Goal: Task Accomplishment & Management: Use online tool/utility

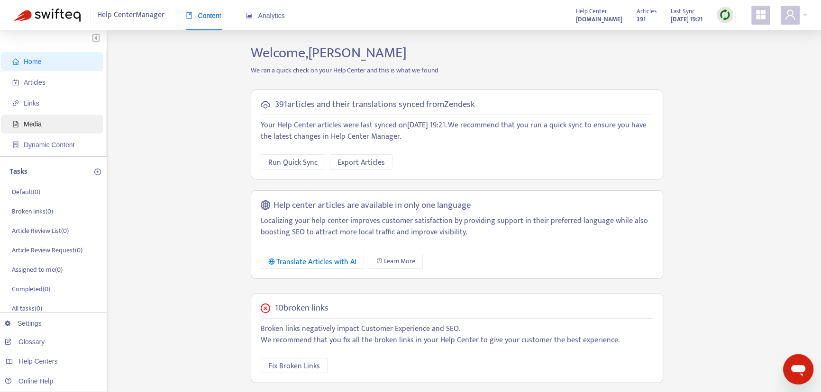
click at [28, 125] on span "Media" at bounding box center [33, 124] width 18 height 8
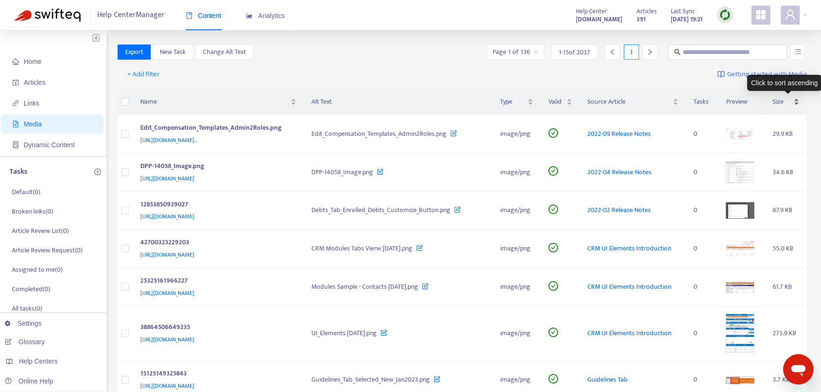
click at [778, 101] on span "Size" at bounding box center [782, 102] width 19 height 10
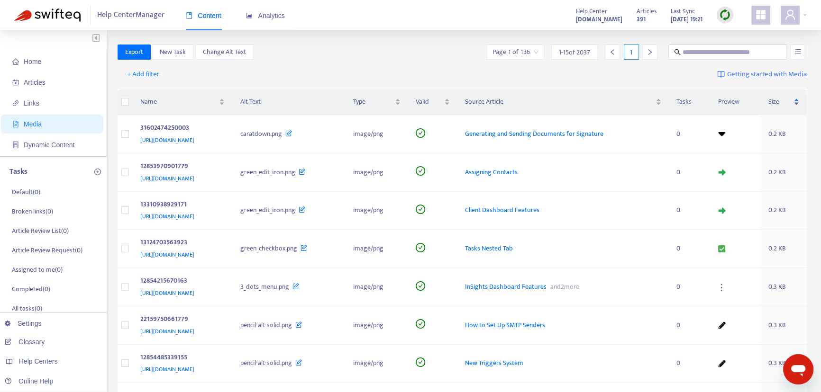
click at [778, 101] on span "Size" at bounding box center [780, 102] width 24 height 10
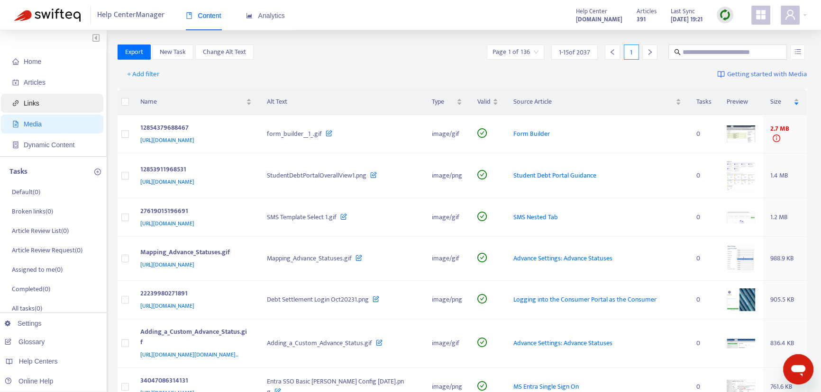
click at [31, 104] on span "Links" at bounding box center [32, 104] width 16 height 8
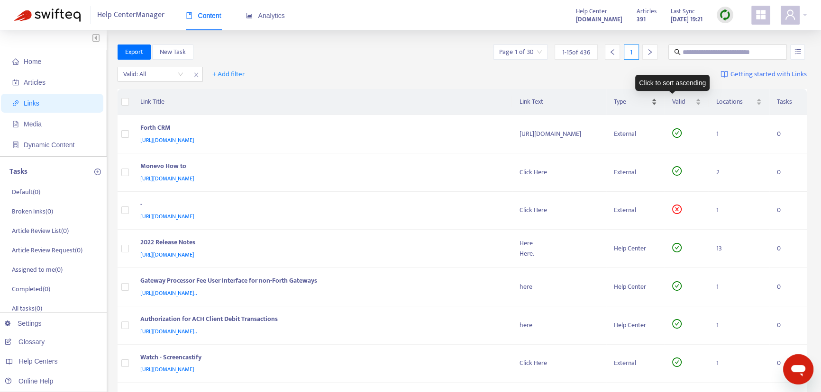
click at [649, 103] on span "Type" at bounding box center [632, 102] width 36 height 10
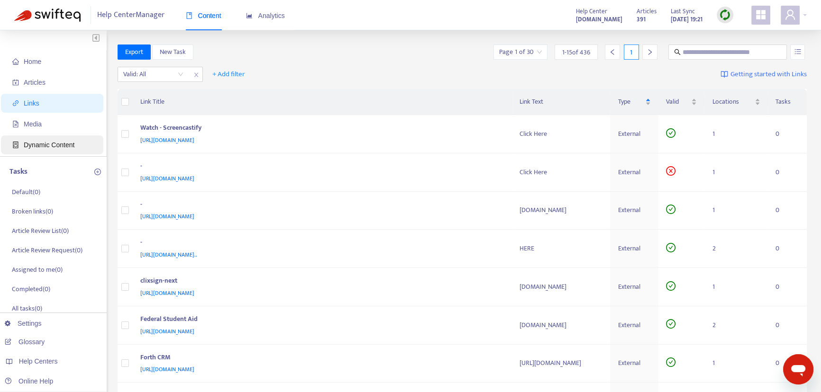
click at [35, 145] on span "Dynamic Content" at bounding box center [49, 145] width 51 height 8
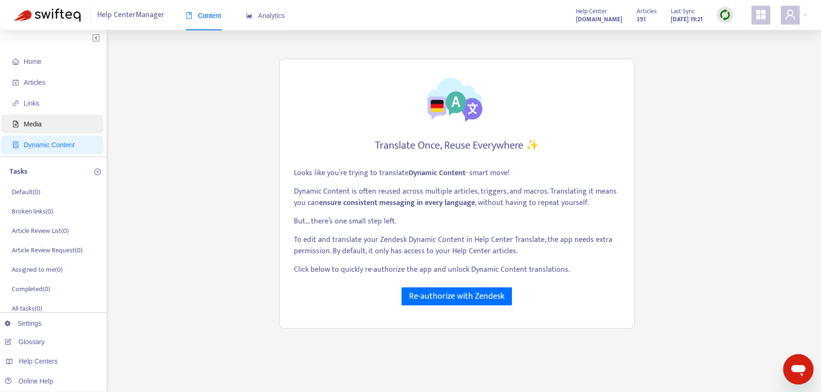
click at [33, 125] on span "Media" at bounding box center [33, 124] width 18 height 8
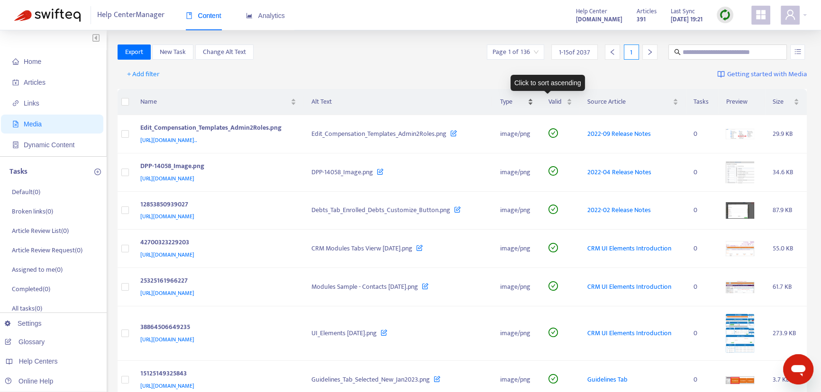
click at [526, 102] on span "Type" at bounding box center [513, 102] width 26 height 10
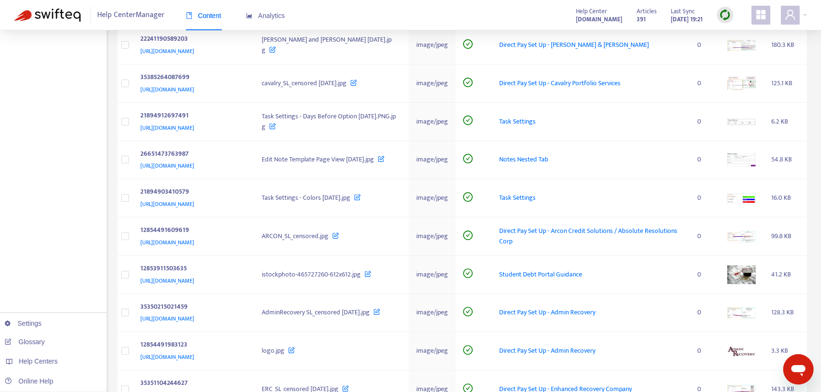
scroll to position [370, 0]
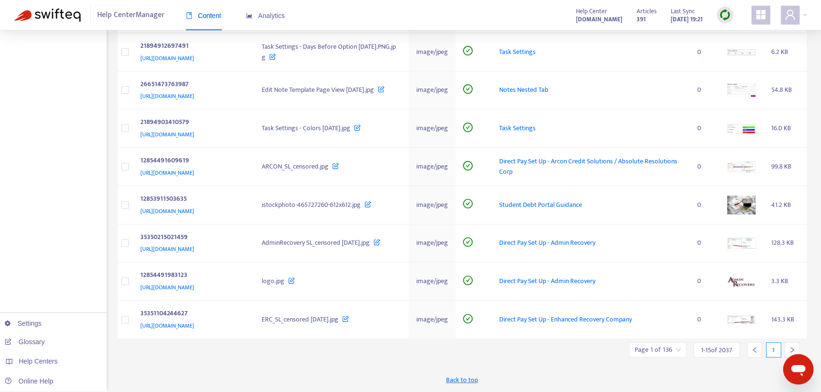
click at [791, 348] on icon "right" at bounding box center [792, 350] width 3 height 6
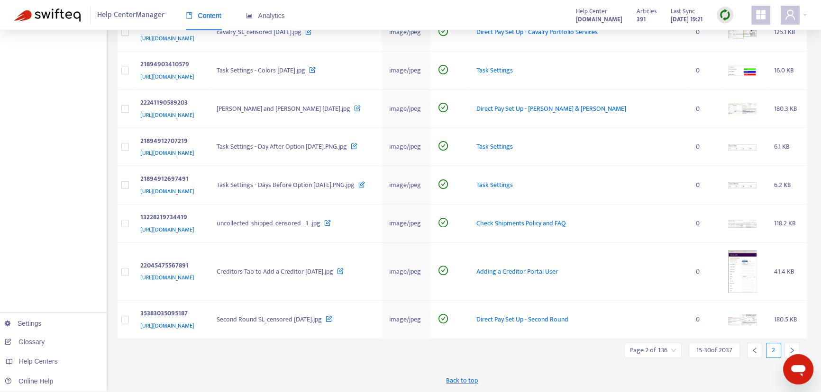
scroll to position [515, 0]
click at [790, 349] on icon "right" at bounding box center [792, 350] width 7 height 7
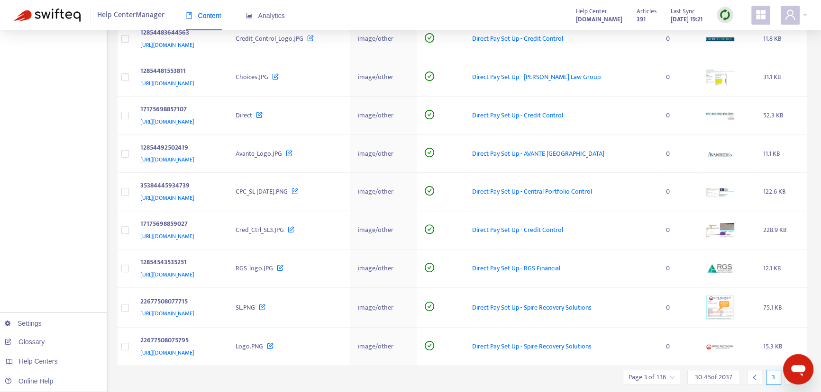
scroll to position [391, 0]
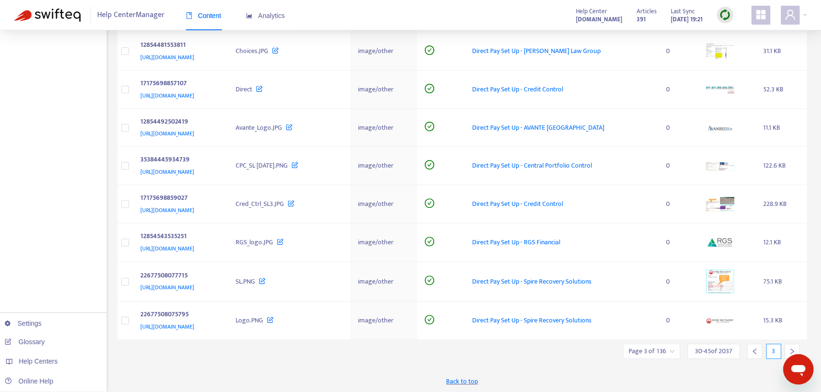
click at [791, 348] on icon "right" at bounding box center [792, 351] width 7 height 7
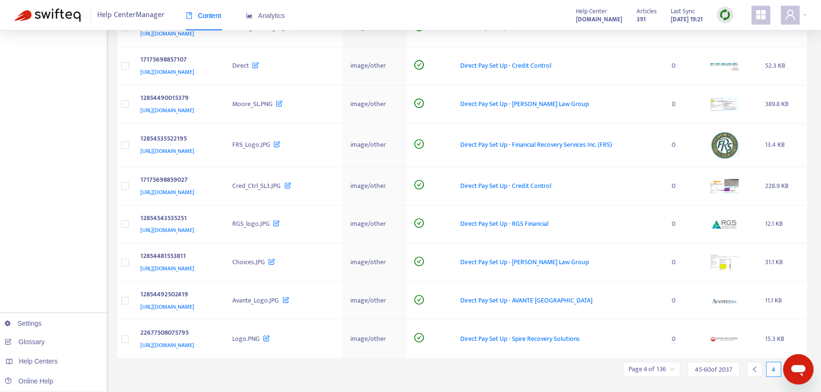
scroll to position [457, 0]
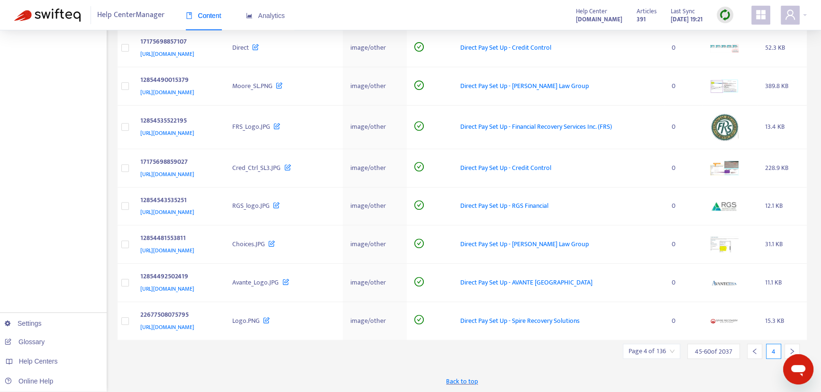
click at [791, 350] on icon "right" at bounding box center [792, 351] width 7 height 7
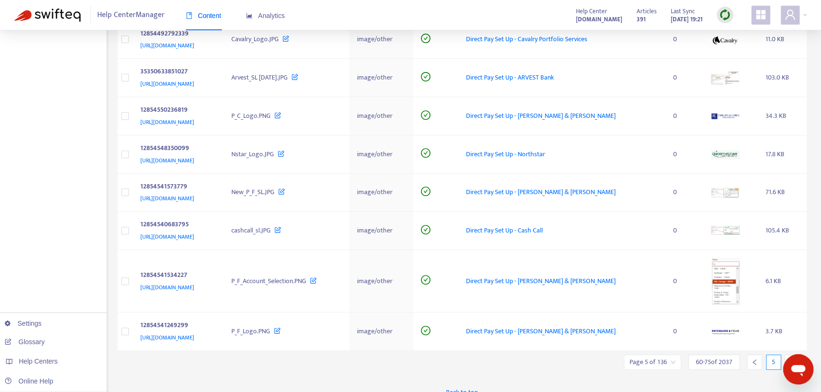
scroll to position [482, 0]
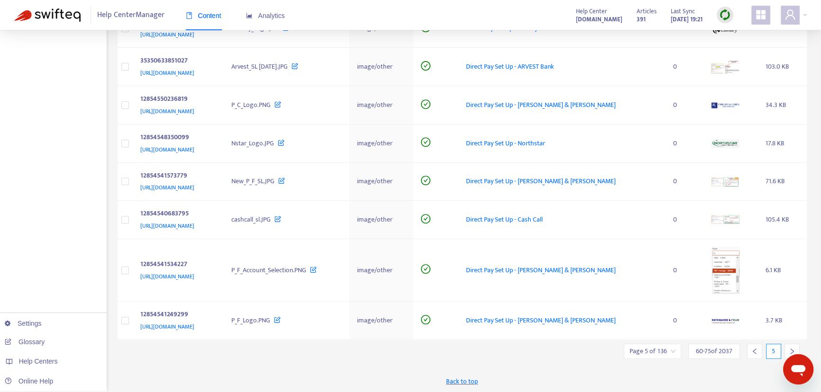
click at [791, 351] on icon "right" at bounding box center [792, 351] width 7 height 7
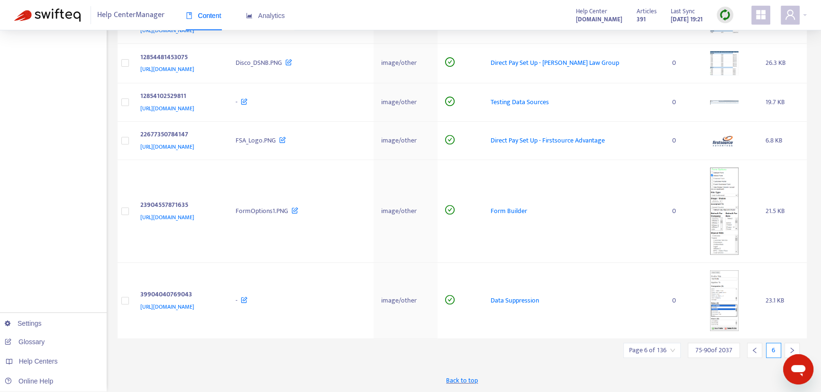
scroll to position [475, 0]
click at [791, 351] on icon "right" at bounding box center [792, 350] width 7 height 7
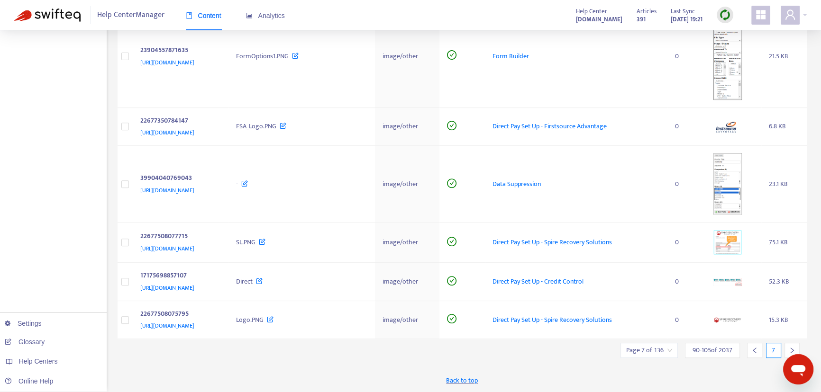
click at [791, 351] on icon "right" at bounding box center [792, 350] width 7 height 7
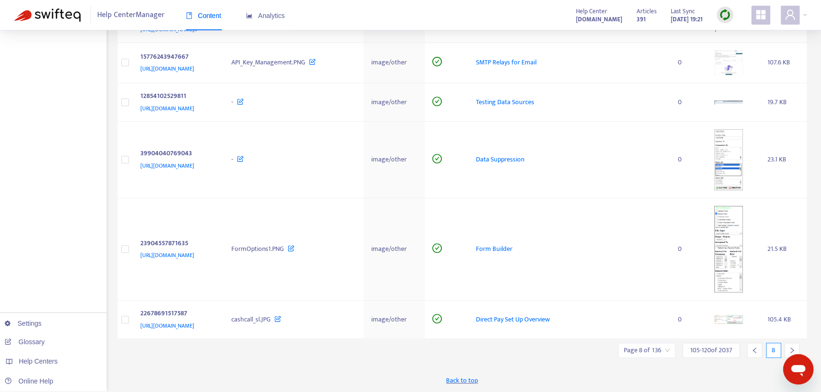
scroll to position [489, 0]
click at [791, 350] on icon "right" at bounding box center [792, 350] width 7 height 7
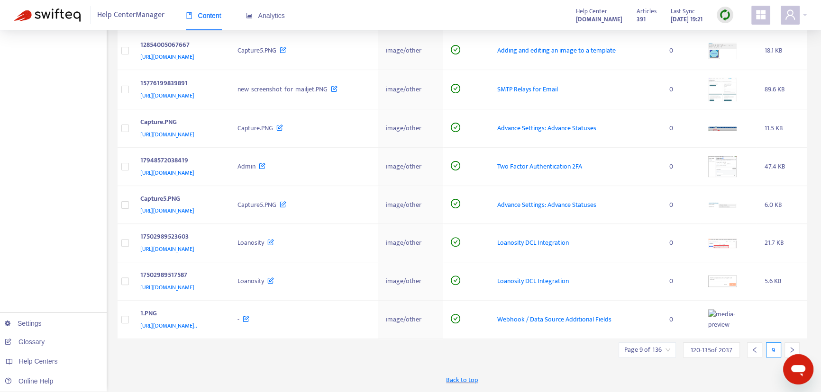
scroll to position [363, 0]
click at [791, 350] on icon "right" at bounding box center [792, 350] width 7 height 7
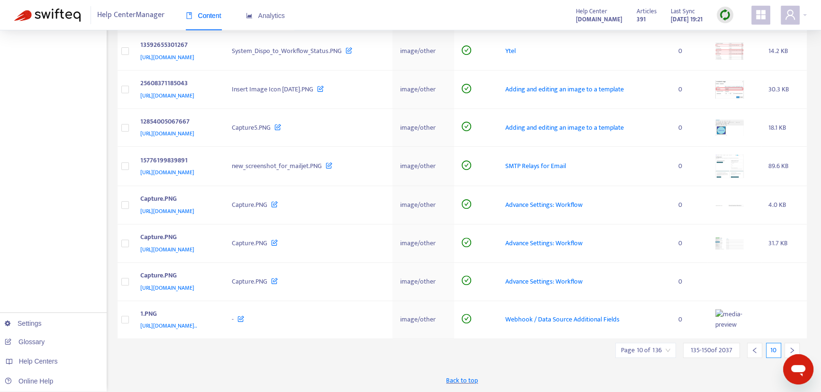
scroll to position [371, 0]
click at [791, 350] on icon "right" at bounding box center [792, 350] width 7 height 7
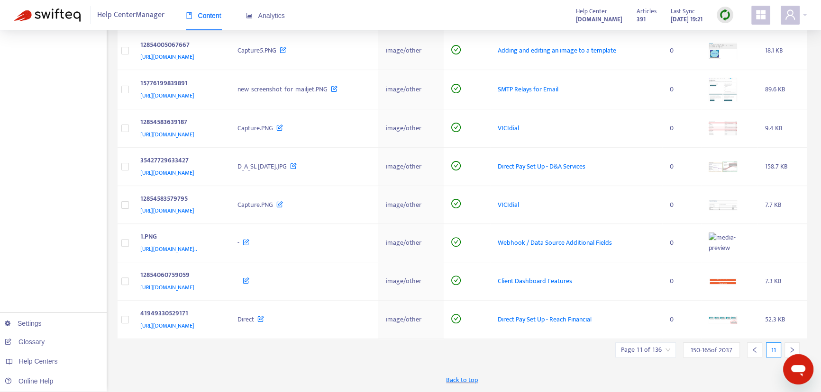
scroll to position [363, 0]
click at [791, 350] on icon "right" at bounding box center [792, 350] width 7 height 7
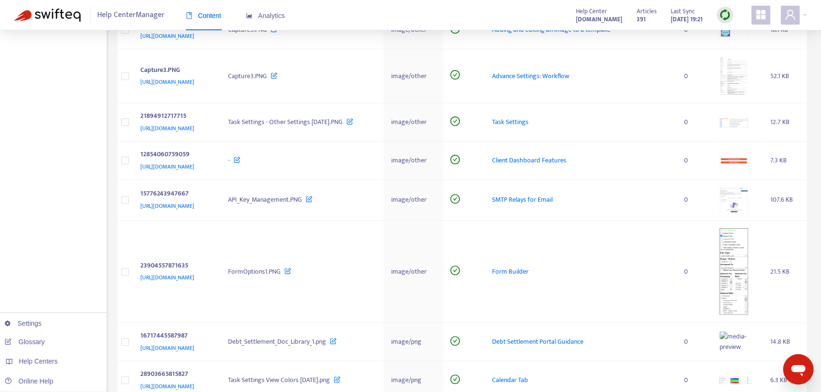
scroll to position [453, 0]
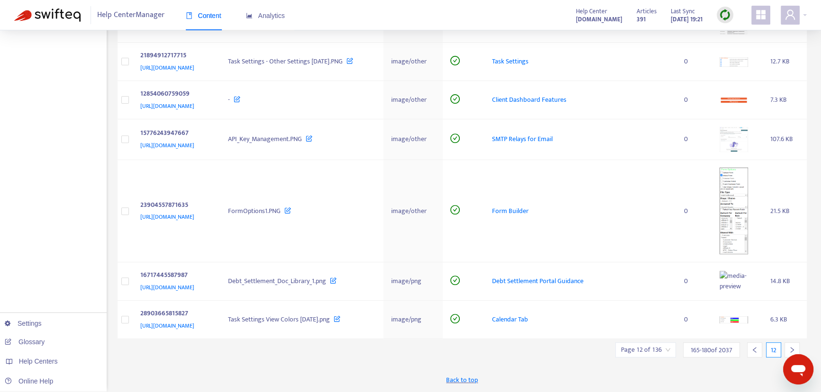
click at [791, 350] on icon "right" at bounding box center [792, 350] width 7 height 7
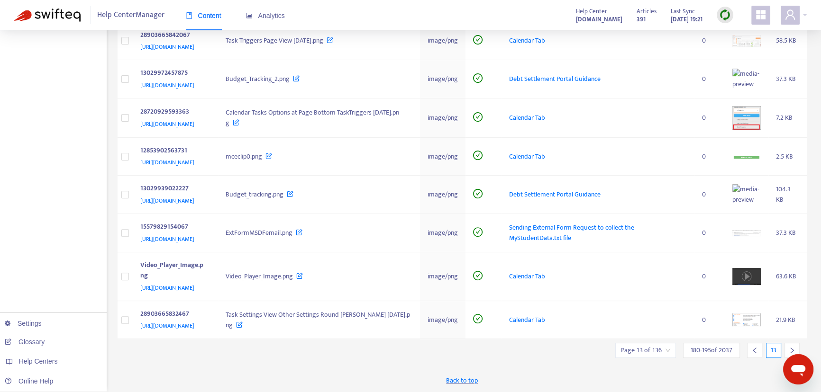
scroll to position [505, 0]
click at [791, 349] on icon "right" at bounding box center [792, 350] width 7 height 7
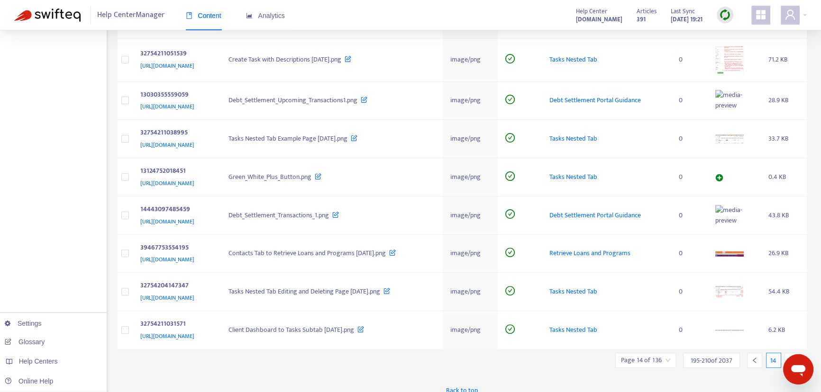
scroll to position [437, 0]
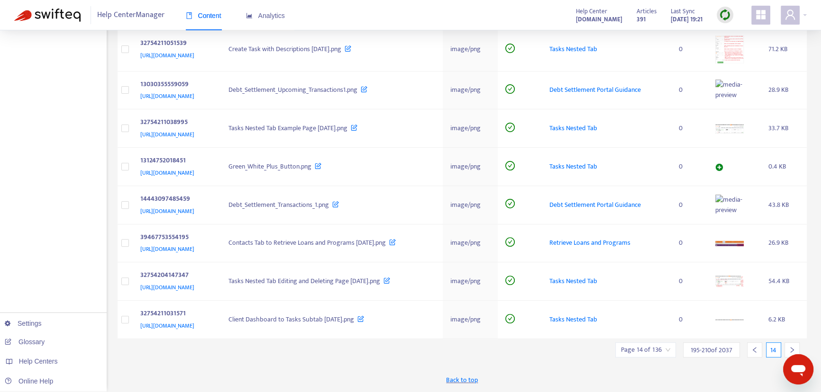
click at [754, 351] on icon "left" at bounding box center [754, 350] width 7 height 7
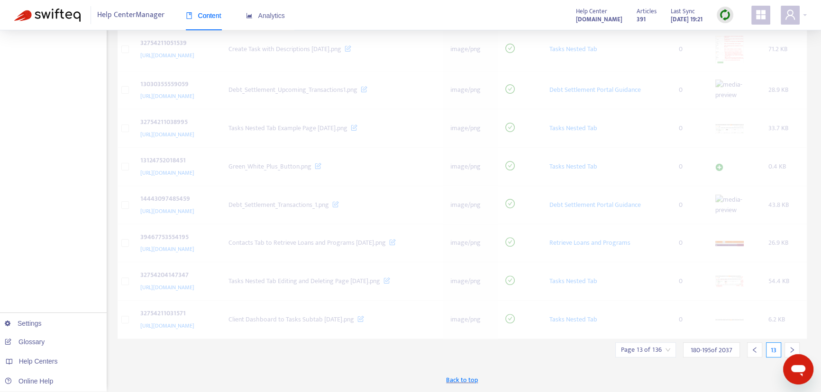
scroll to position [505, 0]
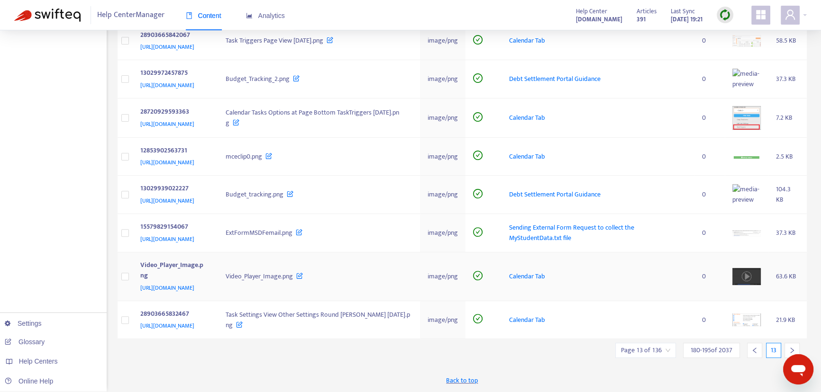
click at [748, 268] on img at bounding box center [746, 276] width 28 height 17
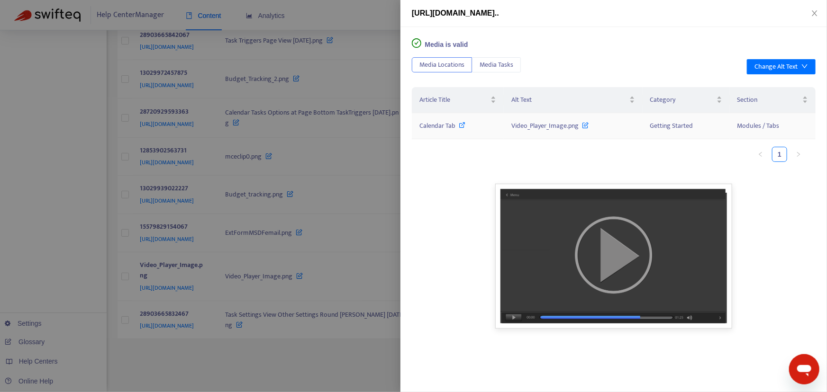
click at [585, 125] on icon at bounding box center [585, 123] width 7 height 10
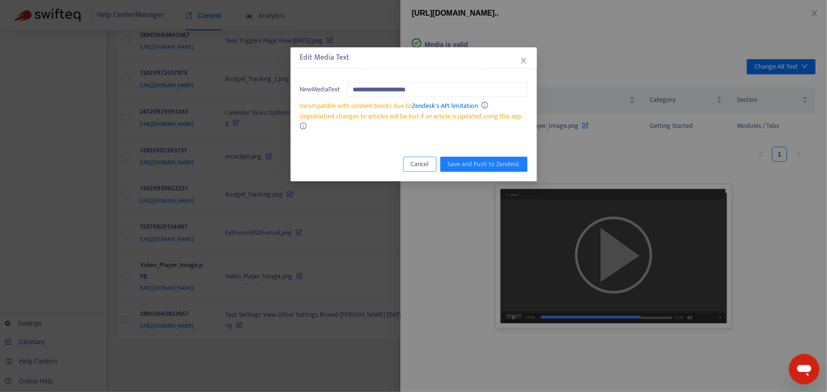
click at [419, 163] on span "Cancel" at bounding box center [420, 164] width 18 height 10
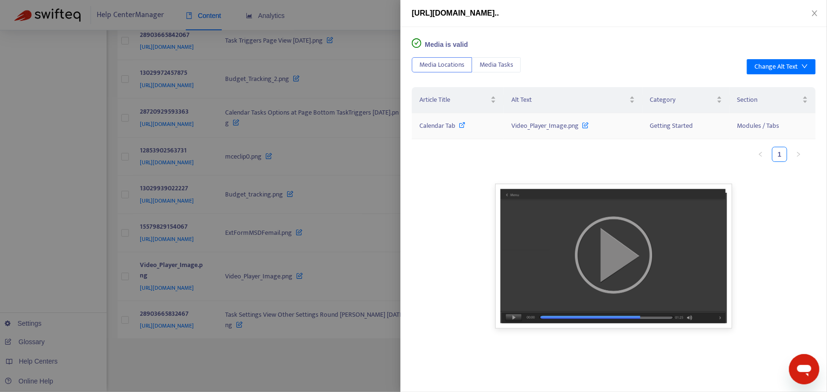
click at [436, 127] on span "Calendar Tab" at bounding box center [437, 125] width 36 height 11
click at [608, 256] on img at bounding box center [613, 257] width 237 height 146
click at [817, 15] on icon "close" at bounding box center [814, 13] width 5 height 6
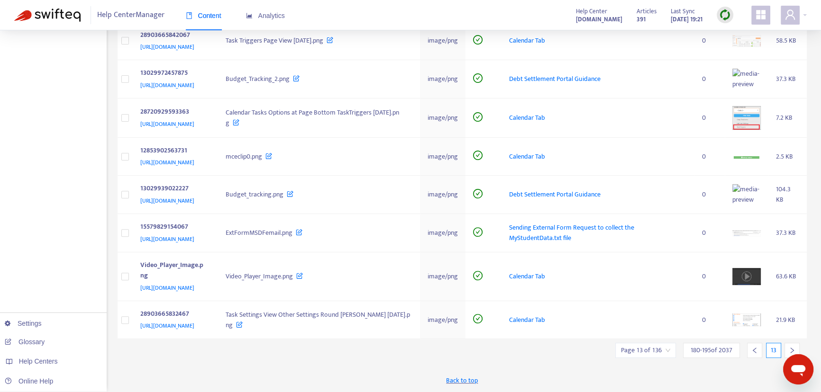
click at [789, 349] on icon "right" at bounding box center [792, 350] width 7 height 7
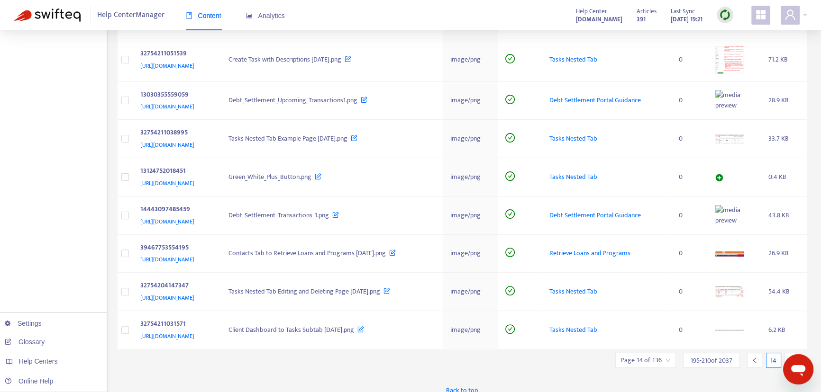
scroll to position [437, 0]
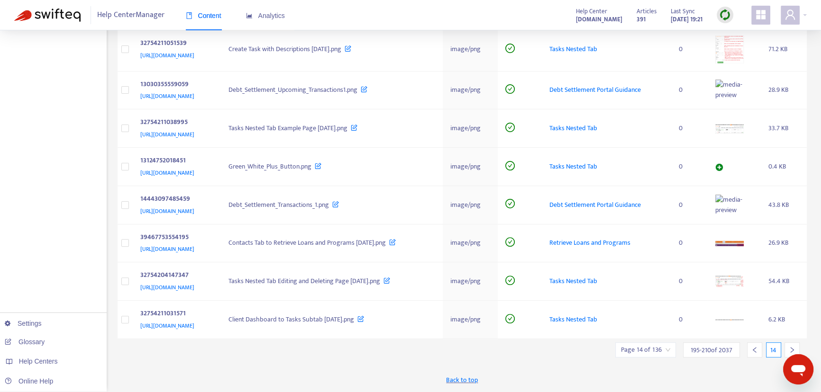
click at [791, 349] on icon "right" at bounding box center [792, 350] width 3 height 6
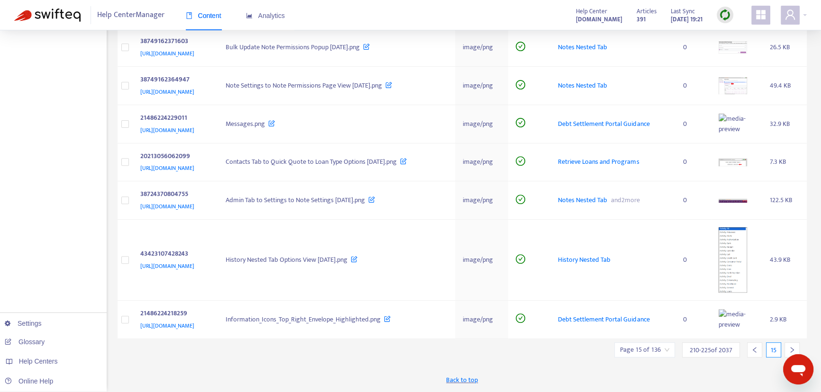
scroll to position [559, 0]
click at [791, 348] on icon "right" at bounding box center [792, 350] width 7 height 7
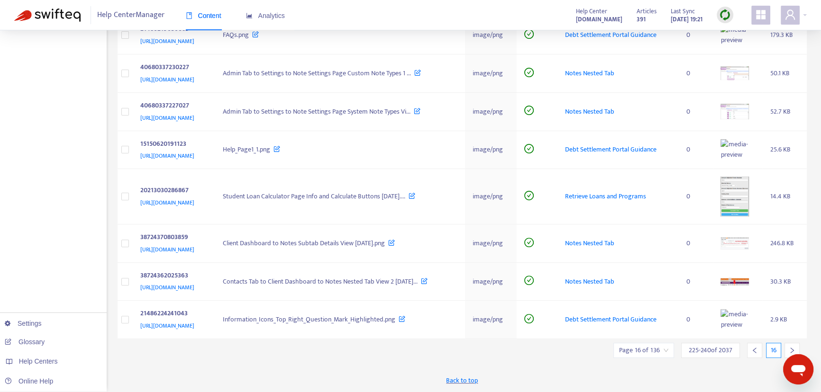
scroll to position [512, 0]
click at [791, 348] on icon "right" at bounding box center [792, 350] width 7 height 7
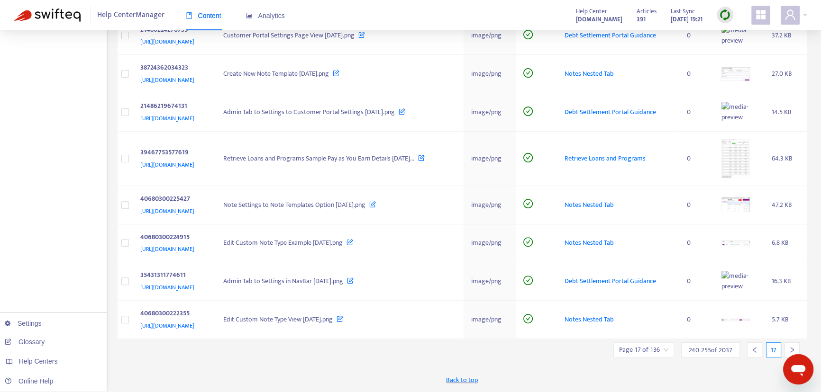
scroll to position [534, 0]
click at [791, 348] on icon "right" at bounding box center [792, 350] width 7 height 7
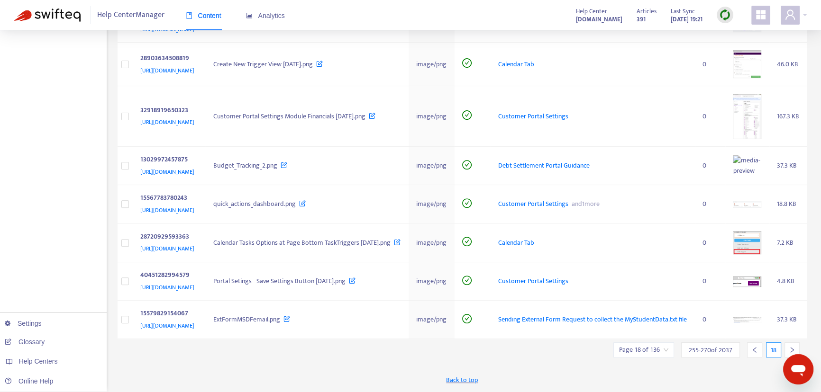
scroll to position [540, 0]
click at [791, 348] on icon "right" at bounding box center [792, 350] width 7 height 7
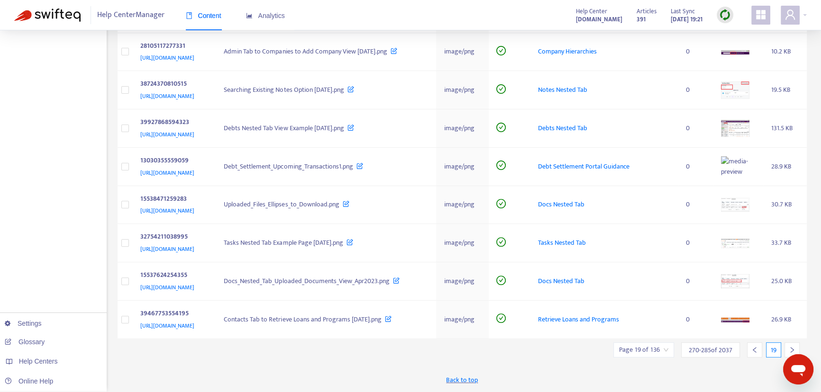
scroll to position [528, 0]
click at [791, 349] on icon "right" at bounding box center [792, 350] width 3 height 6
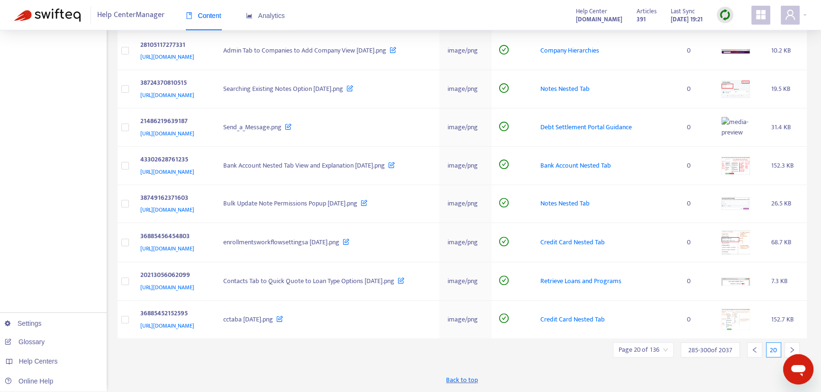
click at [791, 349] on icon "right" at bounding box center [792, 350] width 3 height 6
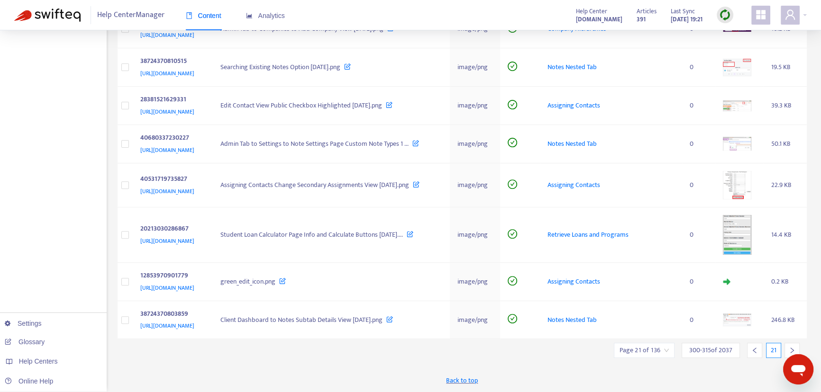
scroll to position [535, 0]
click at [665, 351] on input "search" at bounding box center [643, 351] width 49 height 14
click at [723, 324] on span "15" at bounding box center [746, 325] width 60 height 14
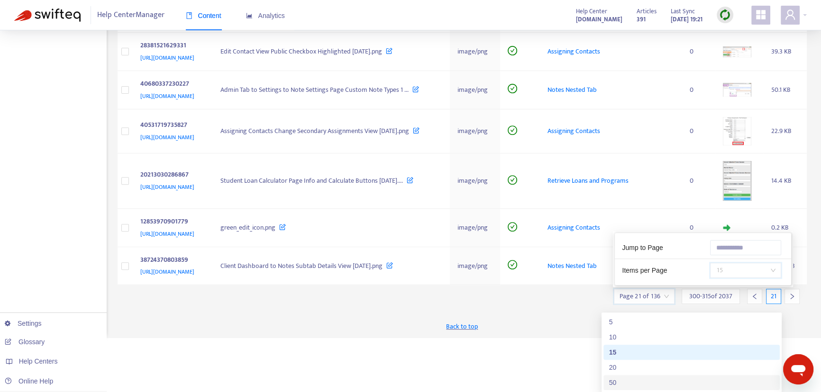
click at [614, 378] on div "50" at bounding box center [691, 383] width 165 height 10
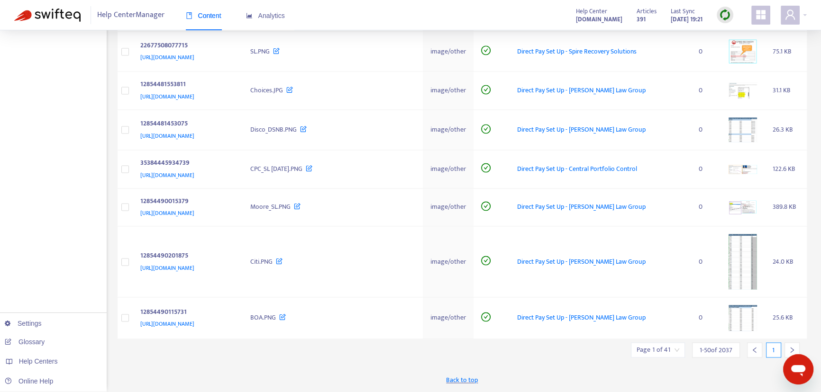
scroll to position [2240, 0]
click at [790, 348] on icon "right" at bounding box center [792, 350] width 7 height 7
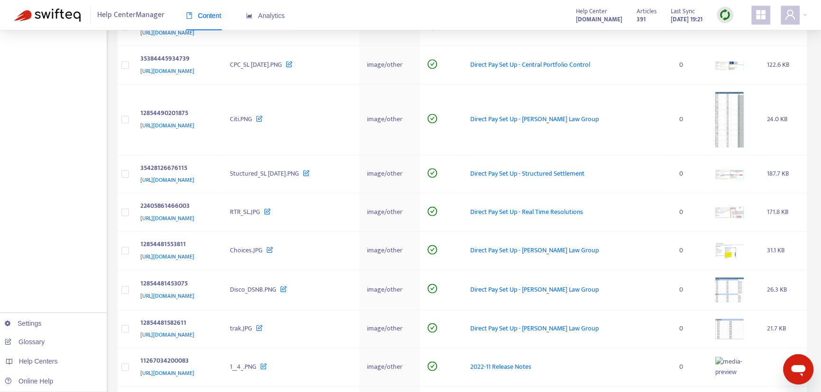
scroll to position [1857, 0]
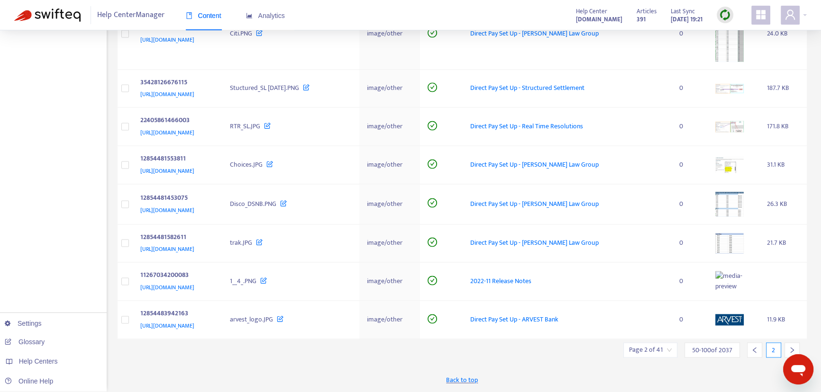
click at [790, 348] on icon "right" at bounding box center [792, 350] width 7 height 7
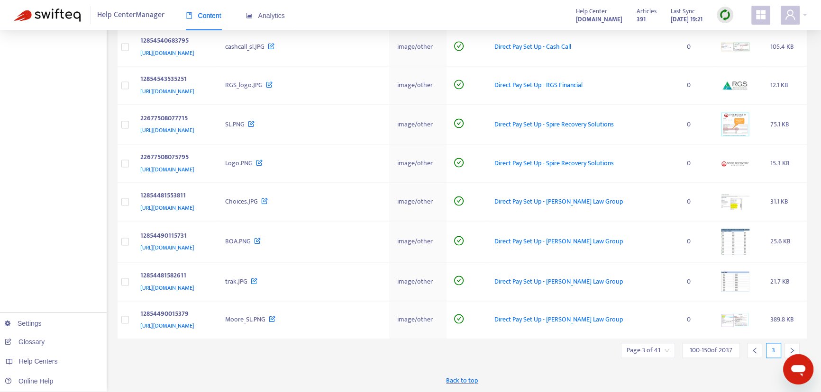
click at [790, 348] on icon "right" at bounding box center [792, 350] width 7 height 7
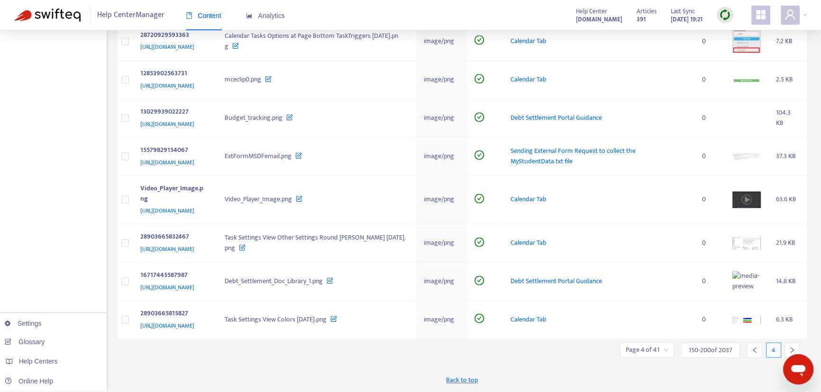
scroll to position [2209, 0]
click at [790, 348] on icon "right" at bounding box center [792, 350] width 7 height 7
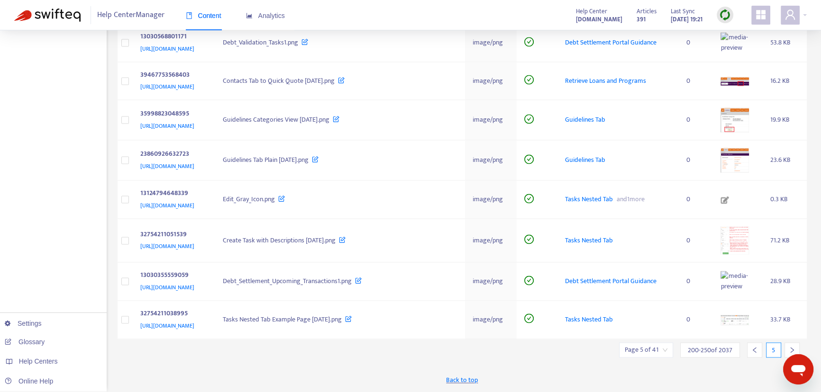
scroll to position [2240, 0]
click at [790, 325] on div "33.7 KB" at bounding box center [784, 320] width 29 height 10
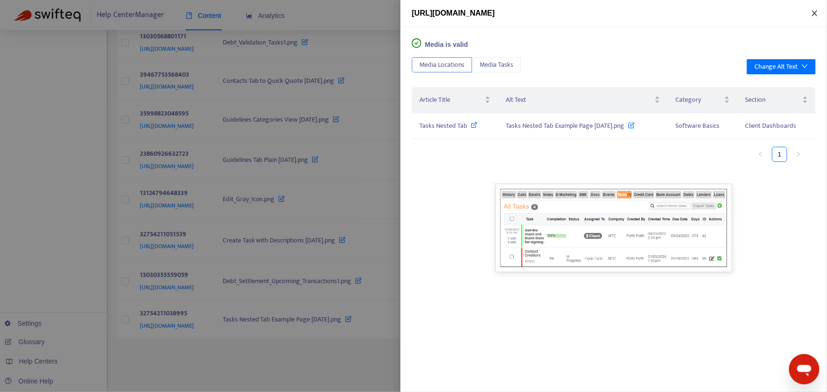
click at [814, 14] on icon "close" at bounding box center [814, 13] width 5 height 6
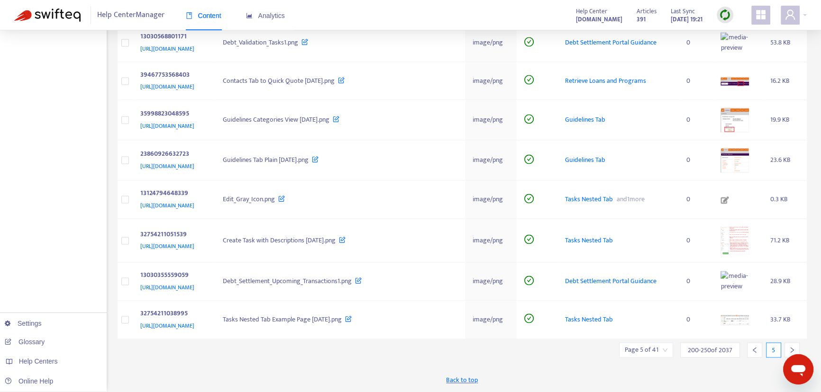
click at [791, 354] on icon "right" at bounding box center [792, 350] width 7 height 7
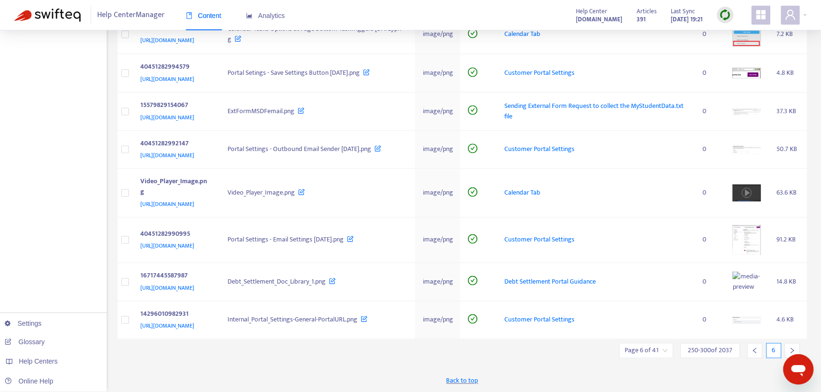
scroll to position [2248, 0]
click at [792, 351] on icon "right" at bounding box center [792, 350] width 7 height 7
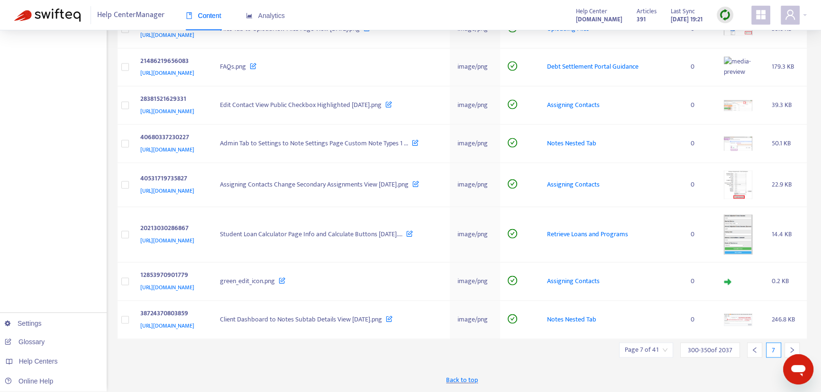
scroll to position [2267, 0]
click at [791, 349] on icon "right" at bounding box center [792, 350] width 7 height 7
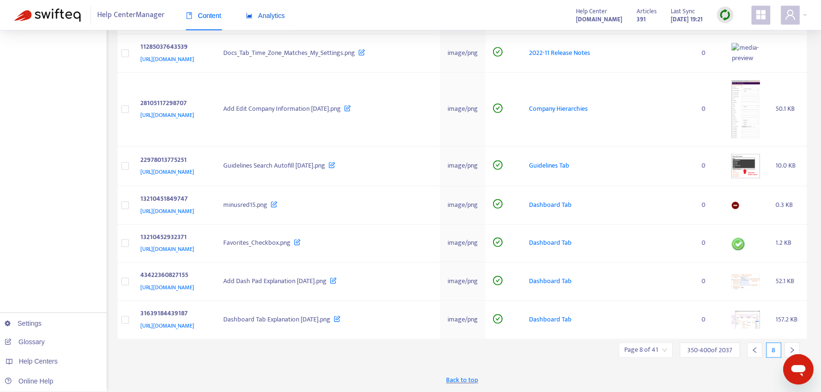
click at [264, 16] on span "Analytics" at bounding box center [265, 16] width 39 height 8
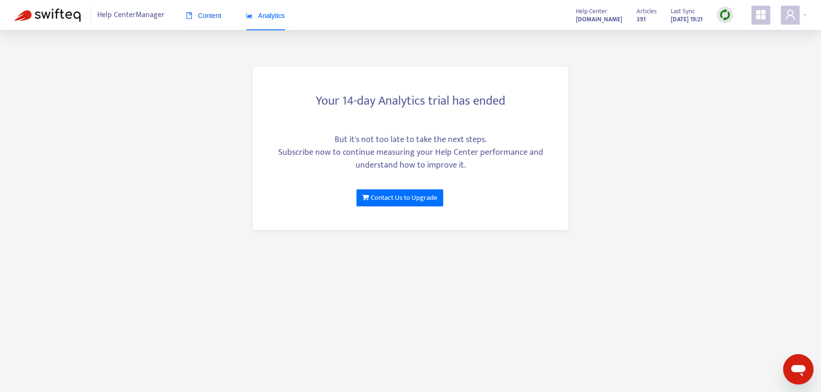
click at [207, 16] on span "Content" at bounding box center [204, 16] width 36 height 8
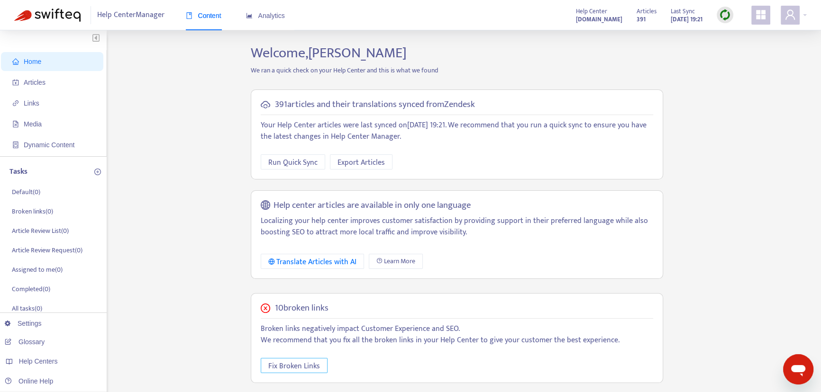
click at [296, 366] on span "Fix Broken Links" at bounding box center [294, 367] width 52 height 12
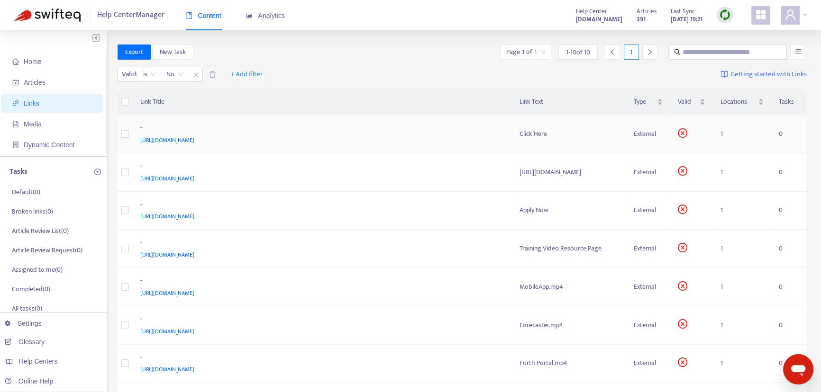
click at [194, 140] on span "https://drive.google.com/file/d/1KehE5w8NPgNSWEBw-W207EP3_YVOApL6/view" at bounding box center [167, 140] width 54 height 9
click at [194, 179] on span "https://drive.google.com/file/d/18AhN1q5K5Byj2THJdwIf8BaTNZHglzyB/view" at bounding box center [167, 178] width 54 height 9
